Goal: Task Accomplishment & Management: Manage account settings

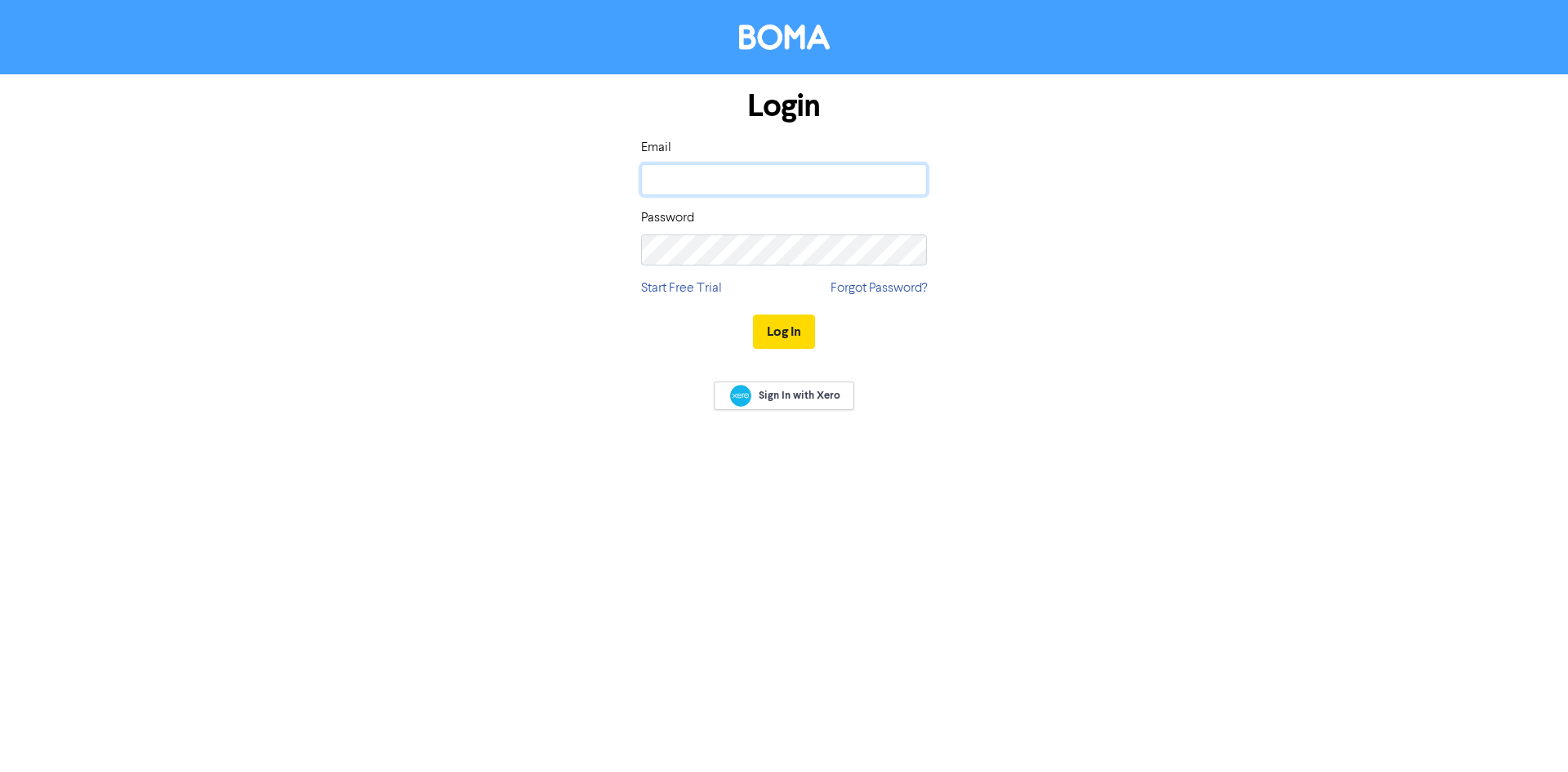
click at [740, 168] on input "email" at bounding box center [784, 180] width 286 height 31
type input "[EMAIL_ADDRESS][DOMAIN_NAME]"
click at [753, 314] on button "Log In" at bounding box center [784, 331] width 62 height 34
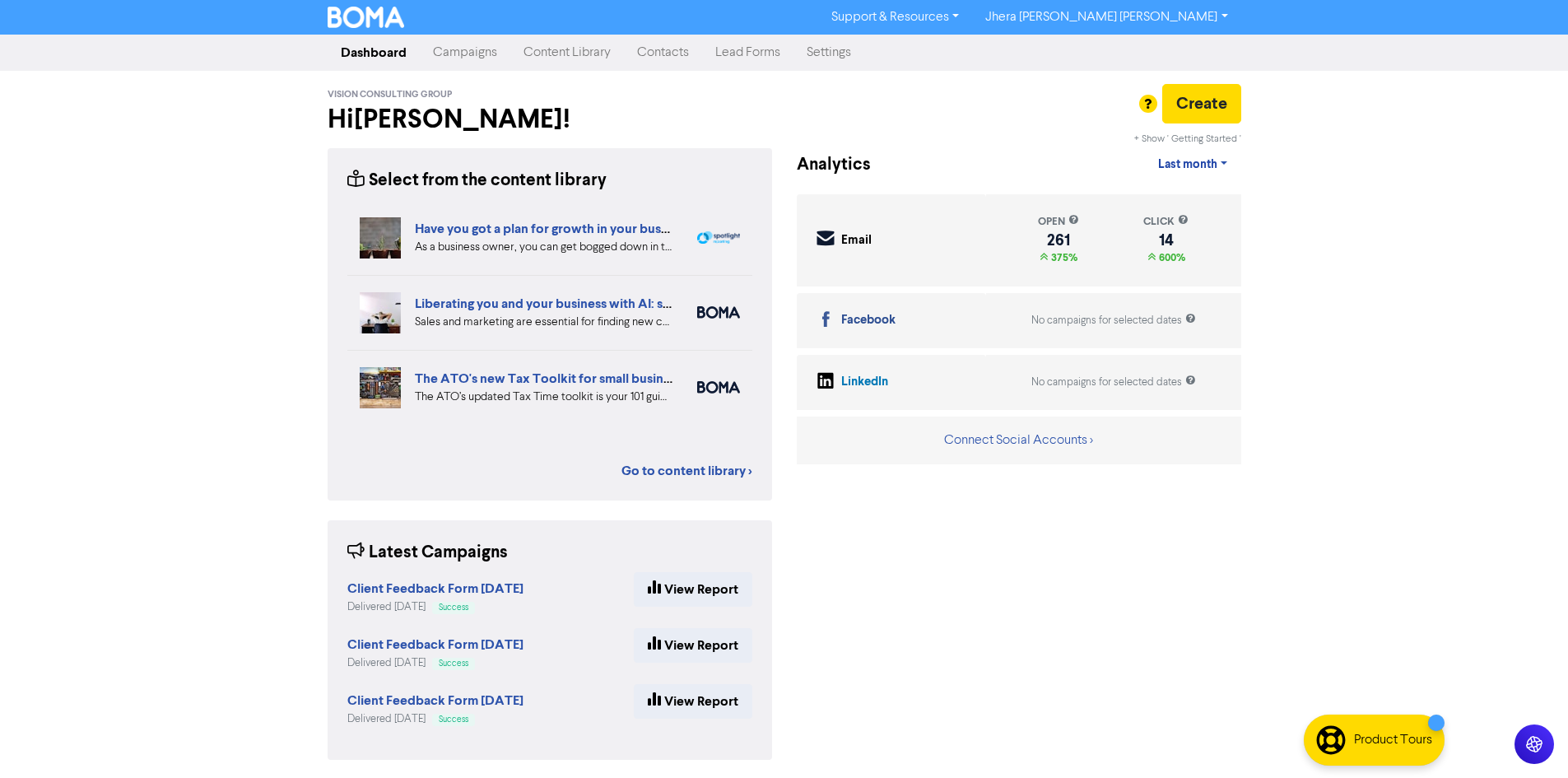
click at [659, 56] on link "Contacts" at bounding box center [663, 52] width 78 height 33
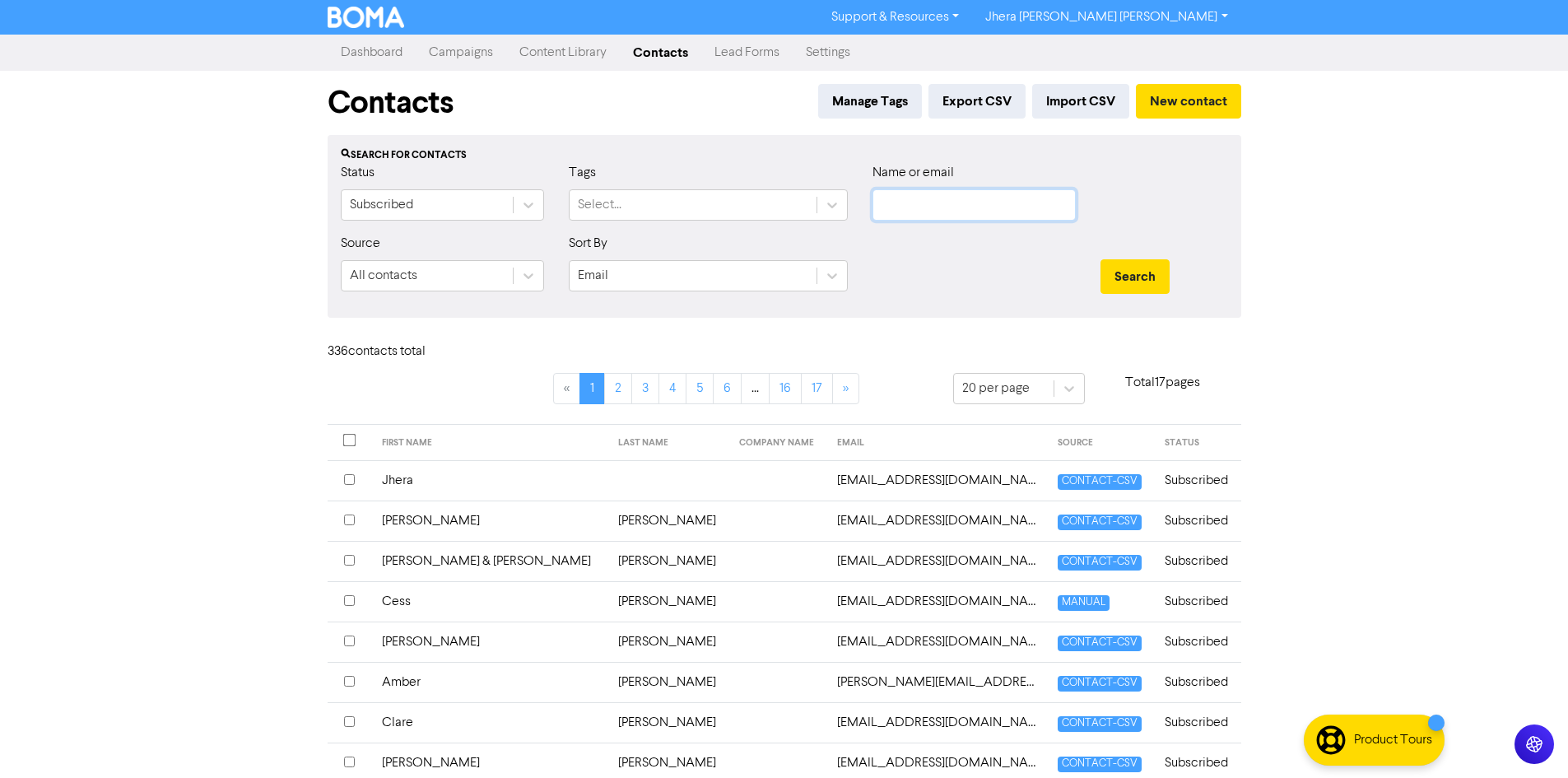
click at [1002, 206] on input "text" at bounding box center [974, 204] width 203 height 32
click at [948, 214] on input "text" at bounding box center [974, 204] width 203 height 32
type input "bianca"
click at [1100, 260] on button "Search" at bounding box center [1135, 277] width 69 height 34
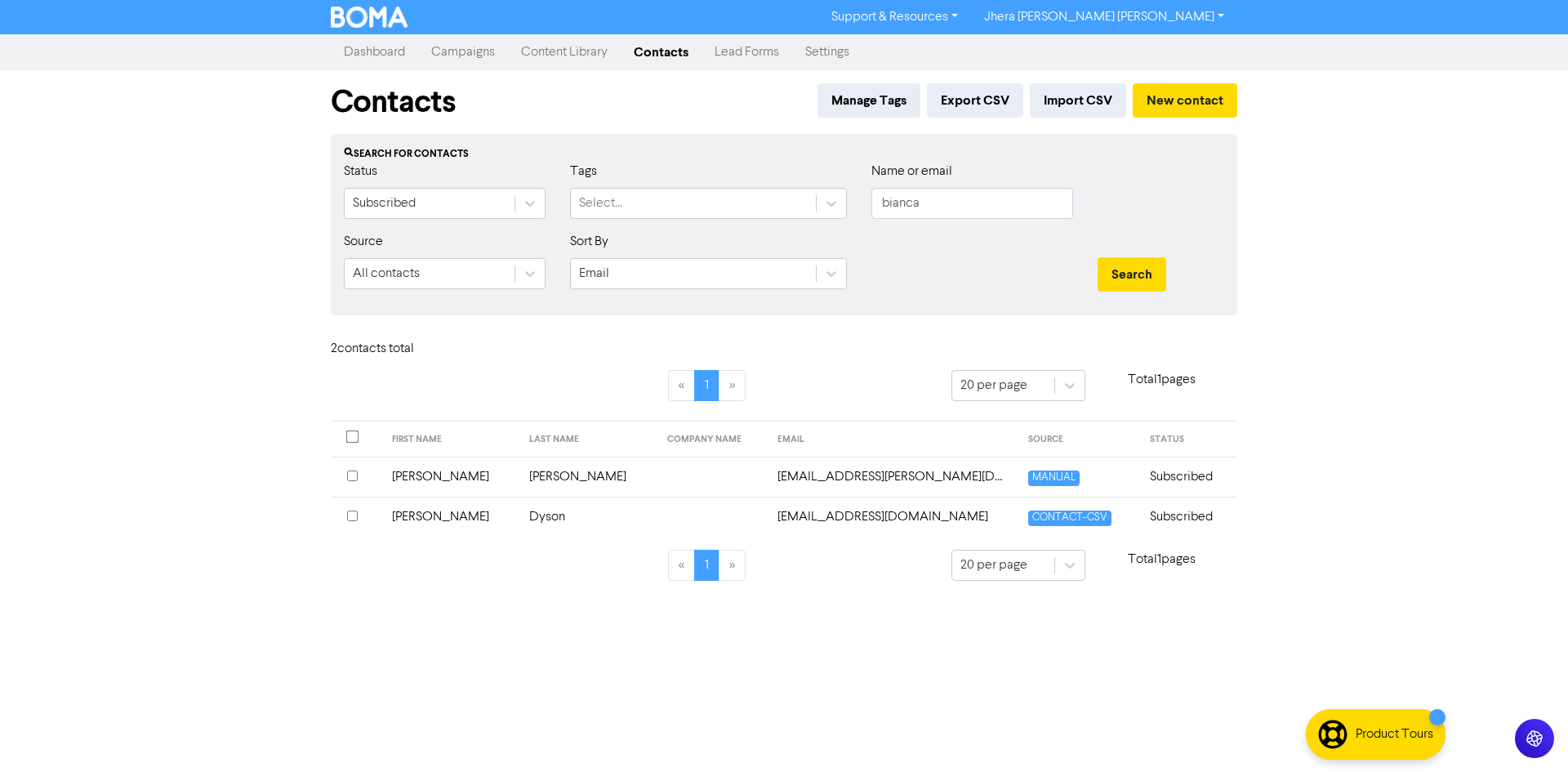
click at [520, 518] on td "Dyson" at bounding box center [589, 516] width 138 height 40
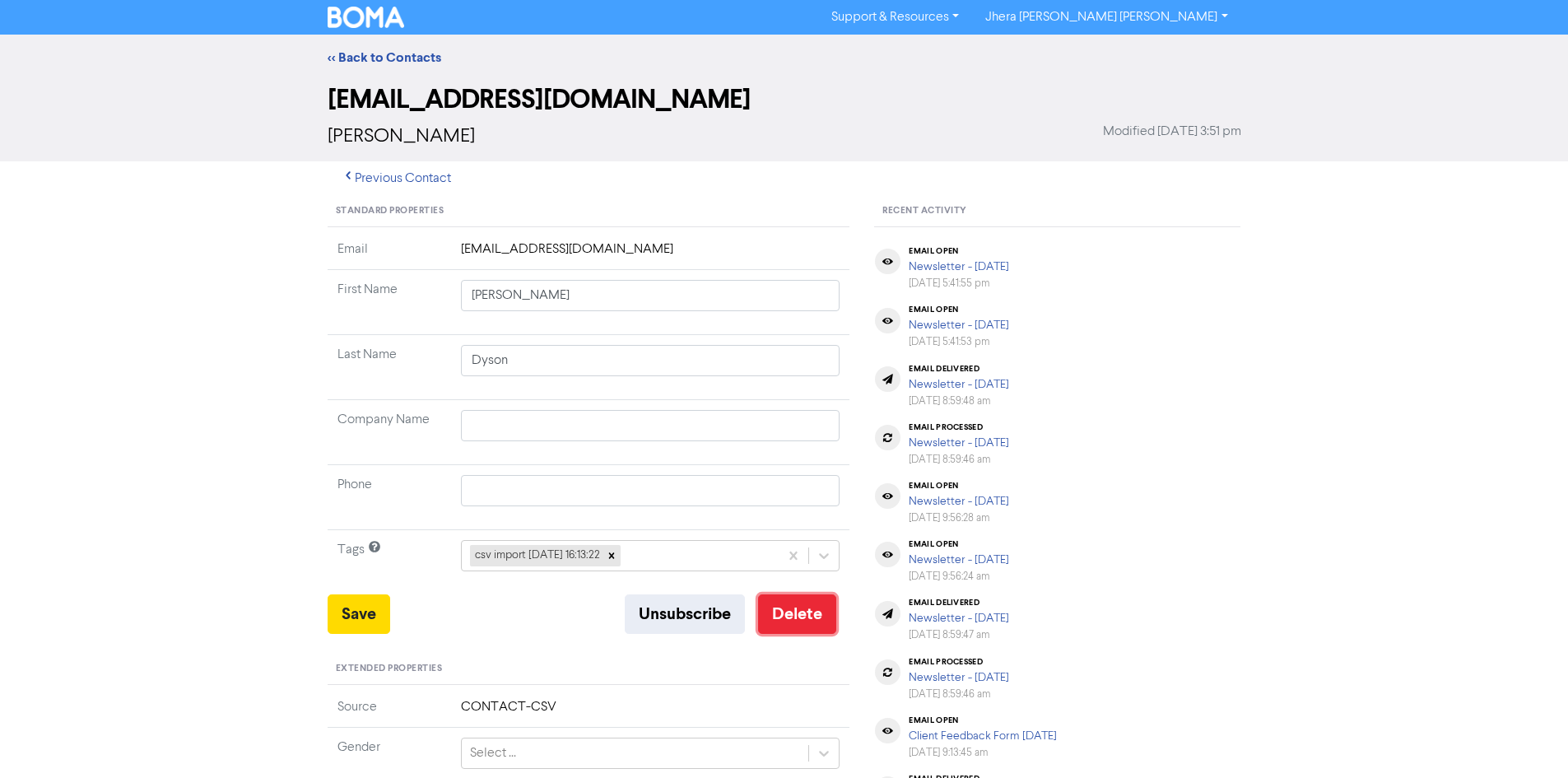
click at [795, 610] on button "Delete" at bounding box center [797, 614] width 78 height 40
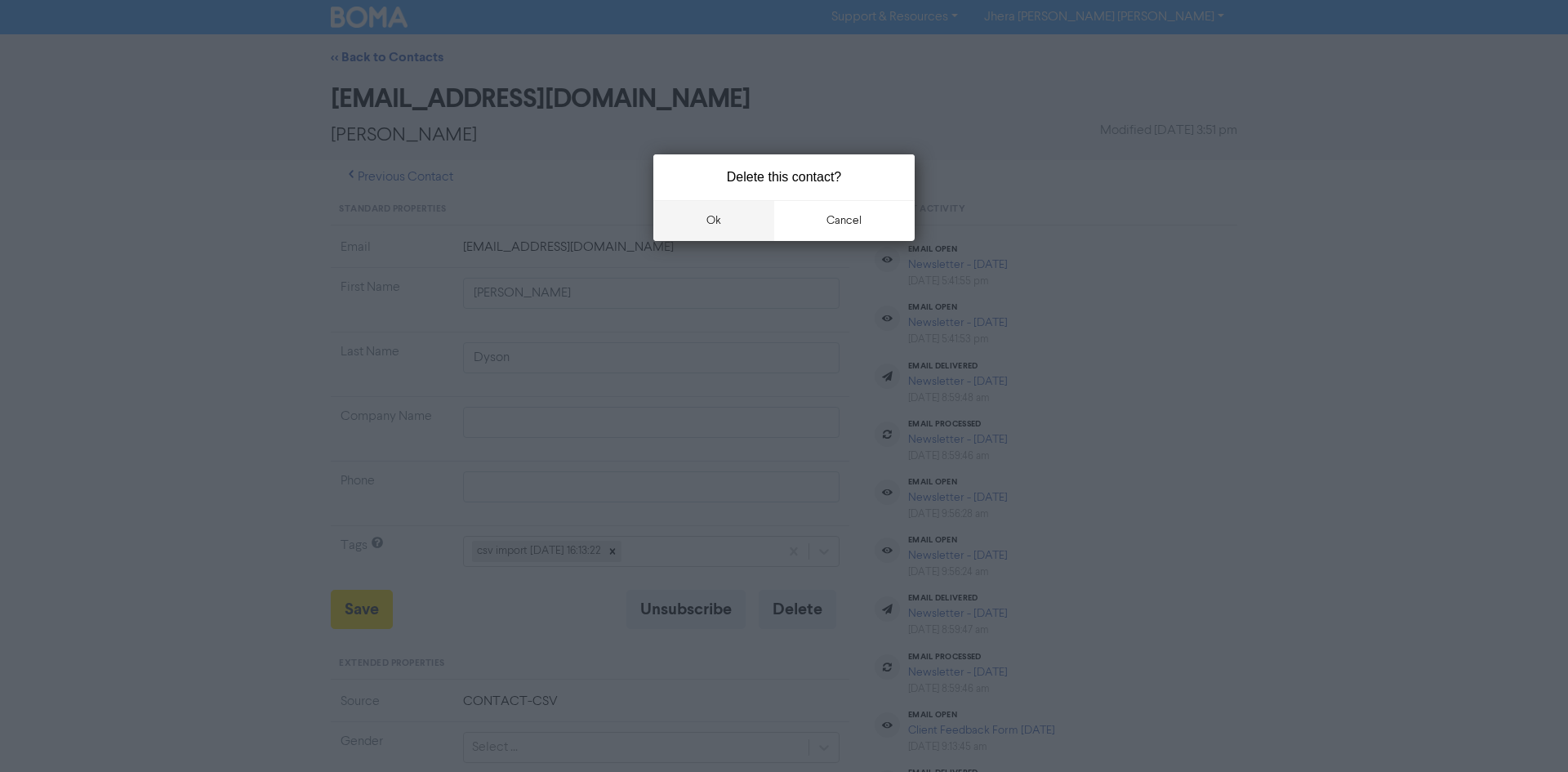
click at [714, 221] on button "ok" at bounding box center [714, 221] width 121 height 41
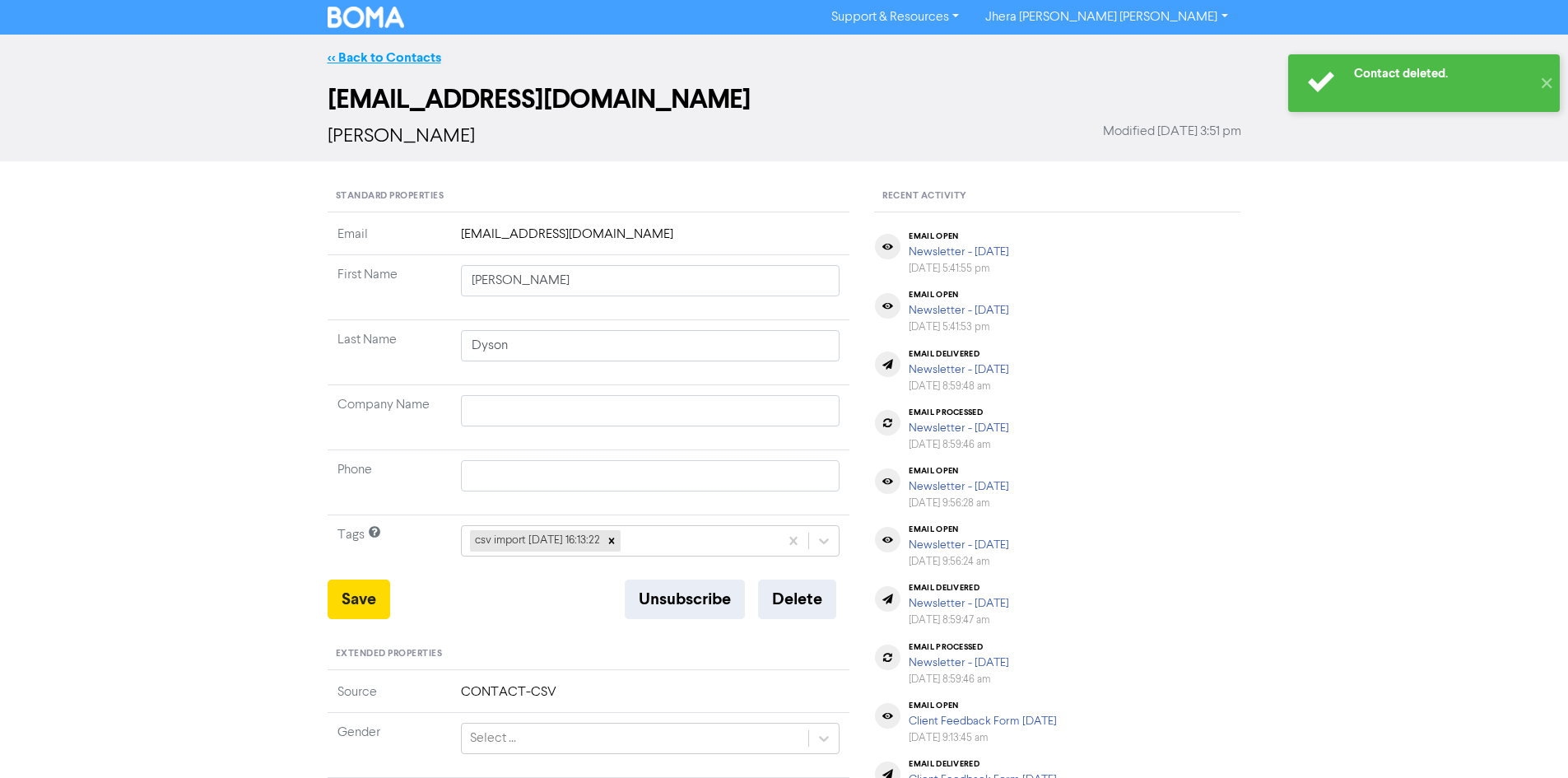
click at [394, 54] on link "<< Back to Contacts" at bounding box center [384, 58] width 114 height 16
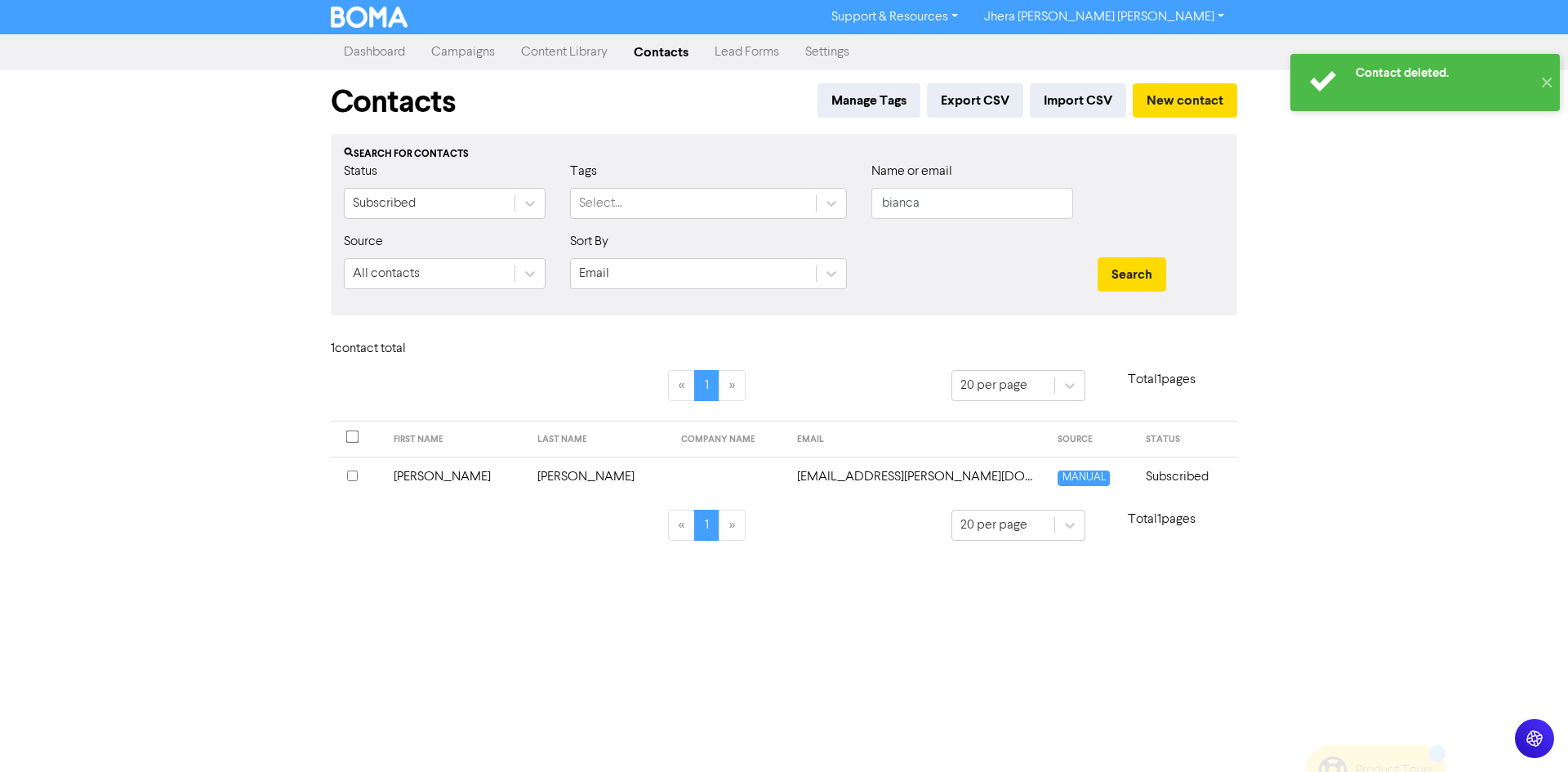
click at [379, 53] on link "Dashboard" at bounding box center [374, 52] width 87 height 32
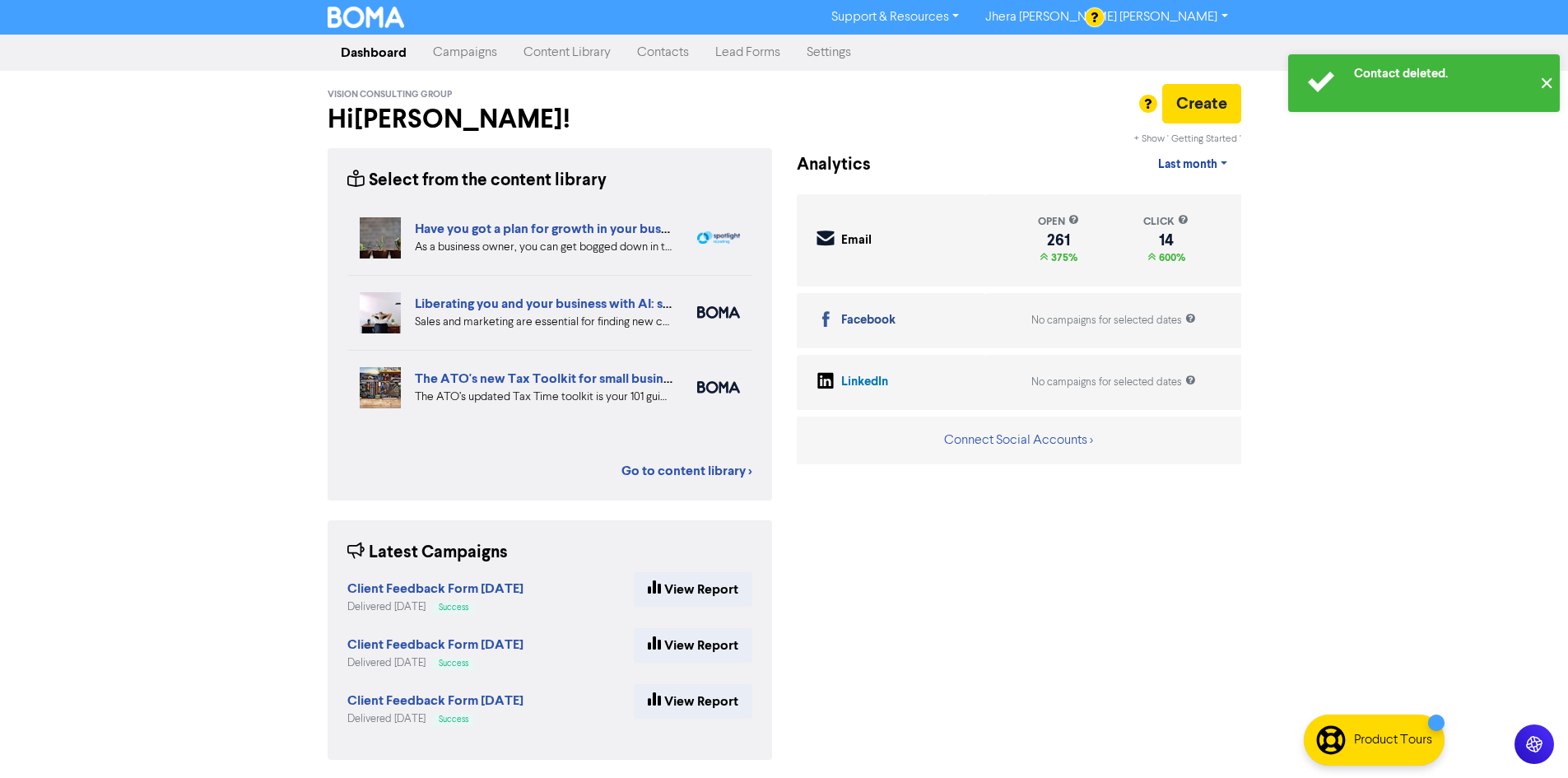
click at [1537, 87] on button "✕" at bounding box center [1546, 83] width 27 height 58
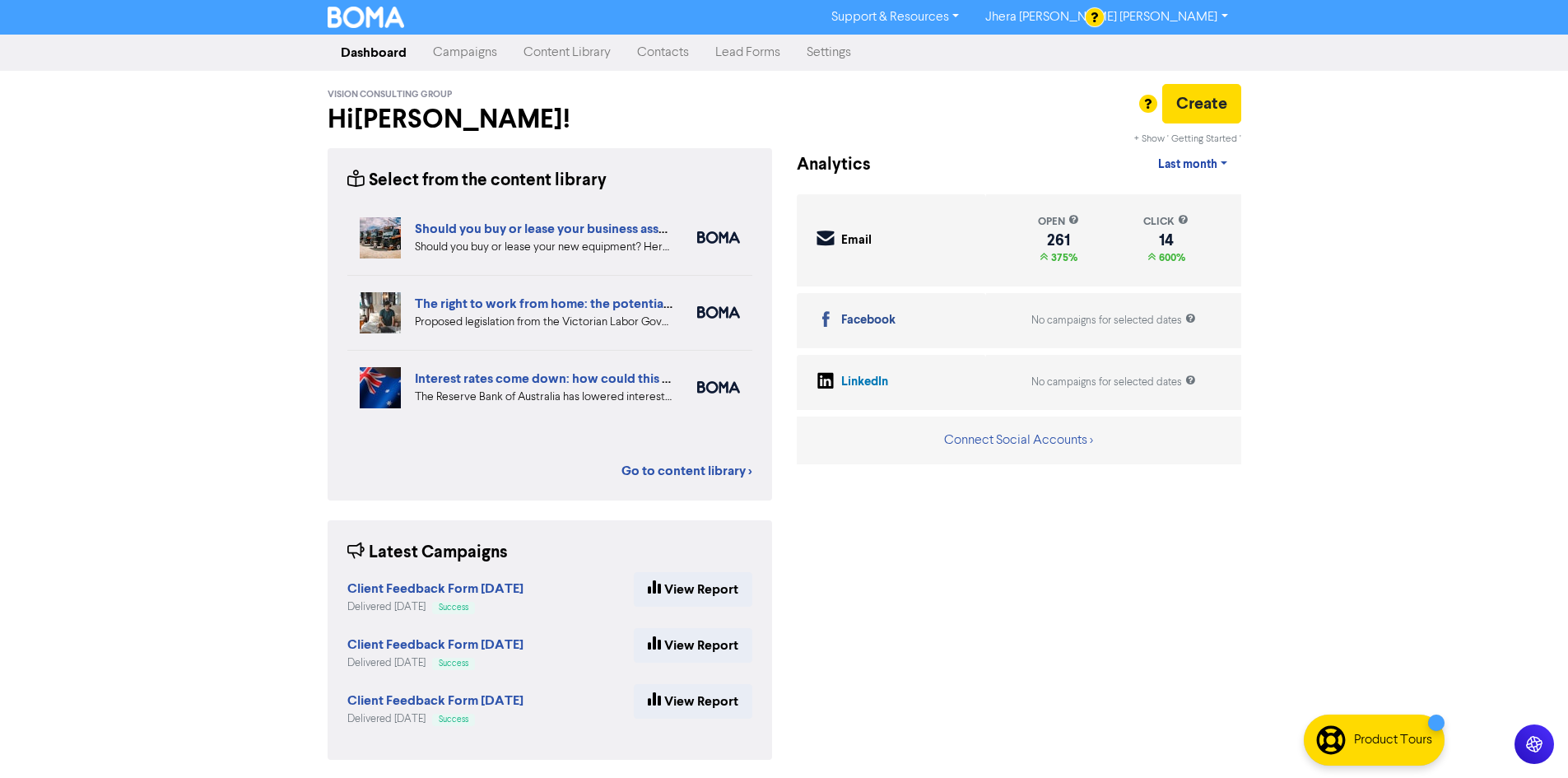
click at [231, 334] on div "Support & Resources Video Tutorials FAQ & Guides Marketing Education Jhera [PER…" at bounding box center [784, 389] width 1568 height 778
